Goal: Transaction & Acquisition: Purchase product/service

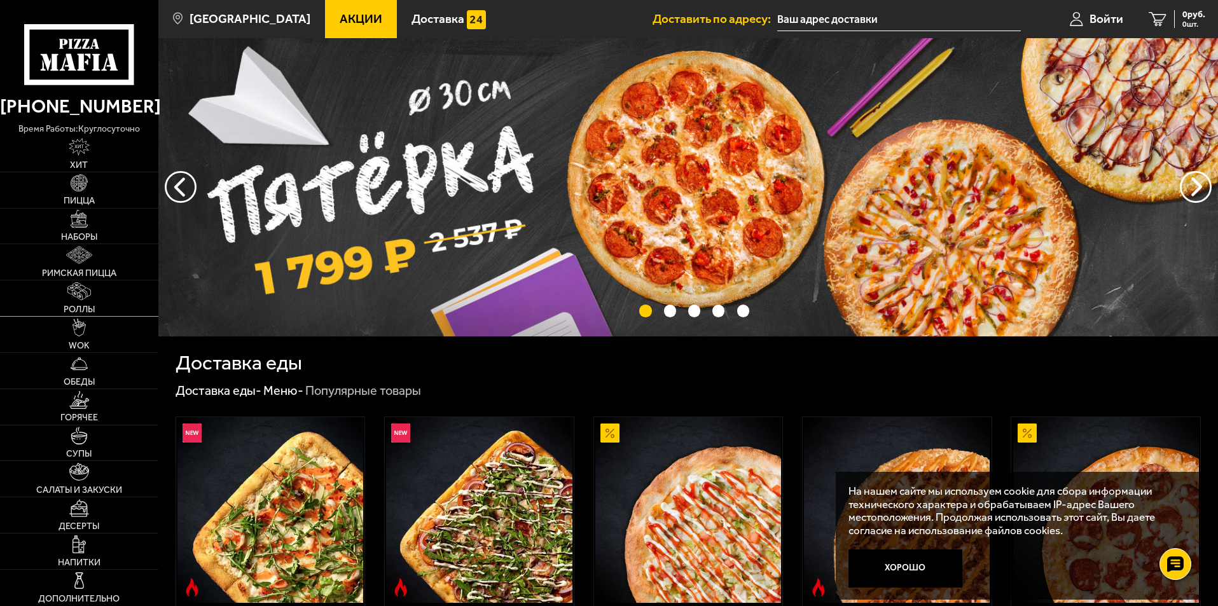
click at [92, 294] on link "Роллы" at bounding box center [79, 298] width 158 height 36
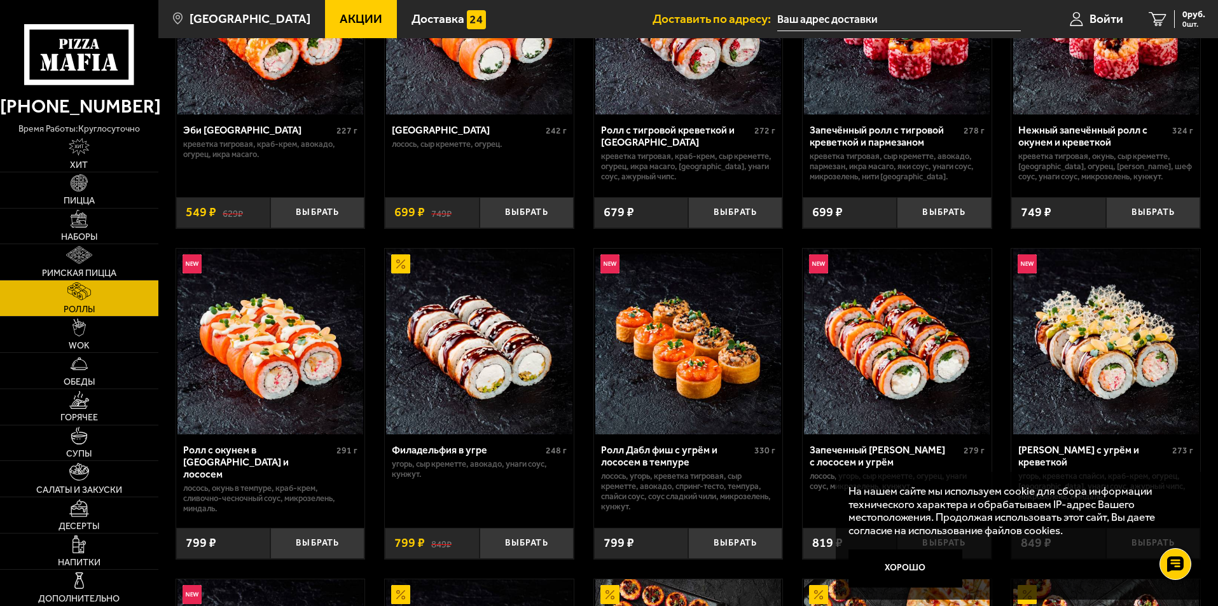
scroll to position [254, 0]
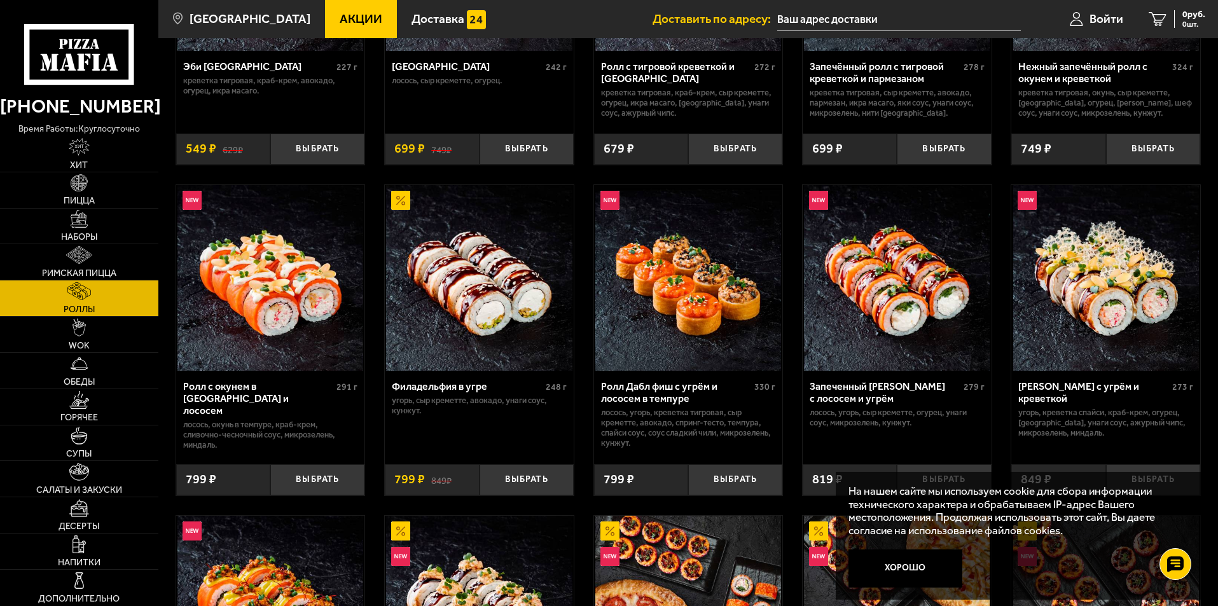
click at [1098, 327] on img at bounding box center [1106, 278] width 186 height 186
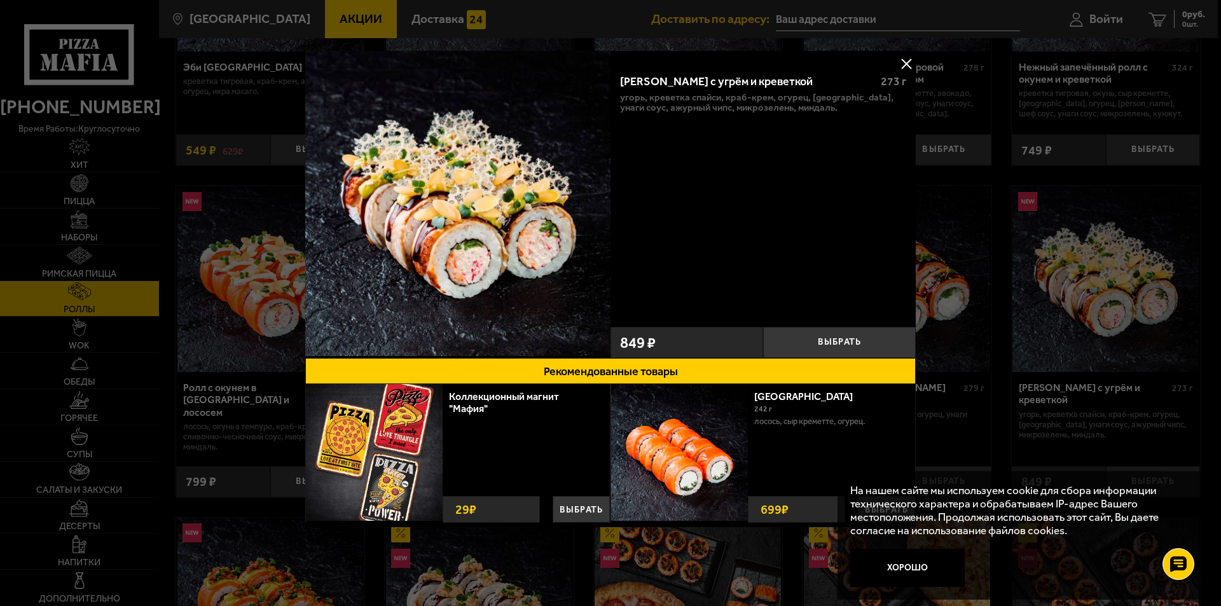
click at [494, 238] on img at bounding box center [457, 203] width 305 height 305
click at [577, 238] on img at bounding box center [457, 203] width 305 height 305
click at [904, 65] on button at bounding box center [906, 63] width 19 height 19
